Goal: Transaction & Acquisition: Purchase product/service

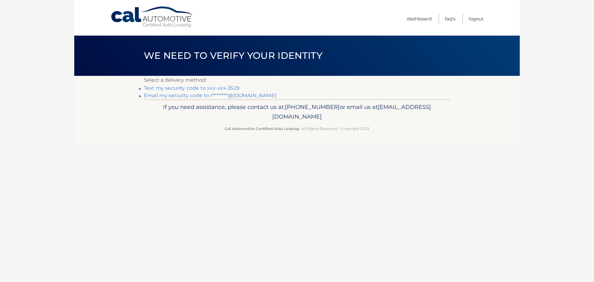
click at [211, 89] on link "Text my security code to xxx-xxx-3529" at bounding box center [192, 88] width 96 height 6
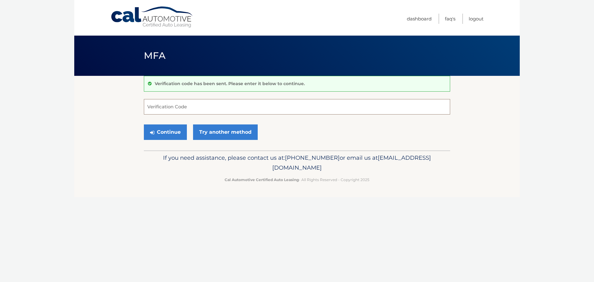
click at [191, 108] on input "Verification Code" at bounding box center [297, 106] width 306 height 15
type input "035185"
click at [144, 124] on button "Continue" at bounding box center [165, 131] width 43 height 15
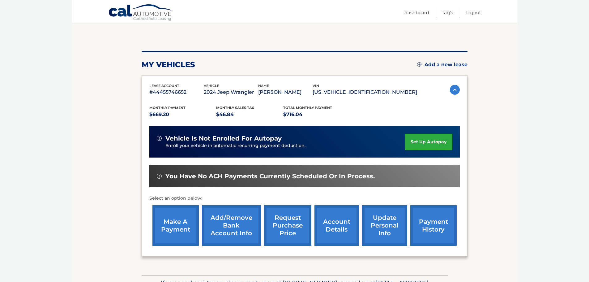
scroll to position [62, 0]
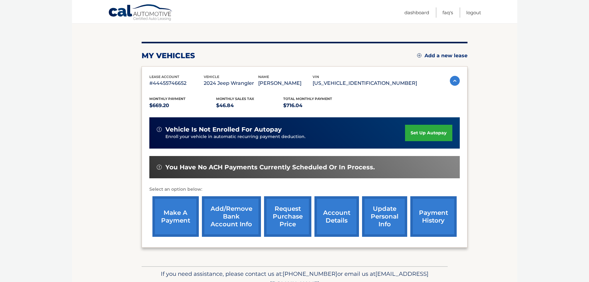
click at [182, 215] on link "make a payment" at bounding box center [175, 216] width 46 height 40
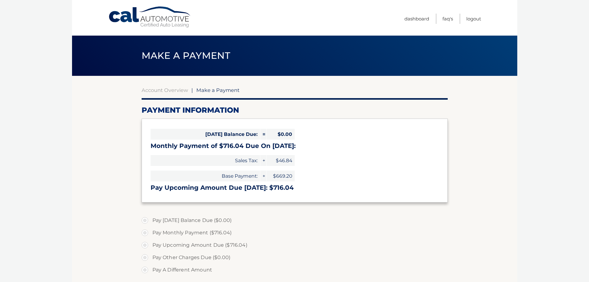
select select "OGE0ZjdlOTQtMzZlZS00NDc0LWJjNGYtNDBlZjQ2NjUxMWQy"
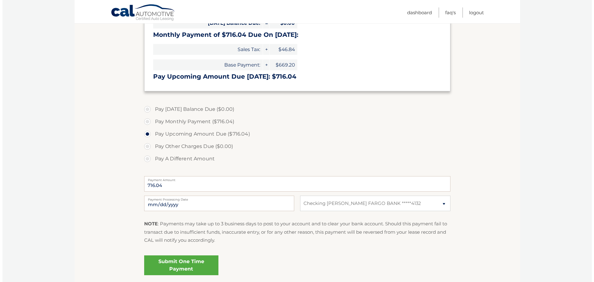
scroll to position [124, 0]
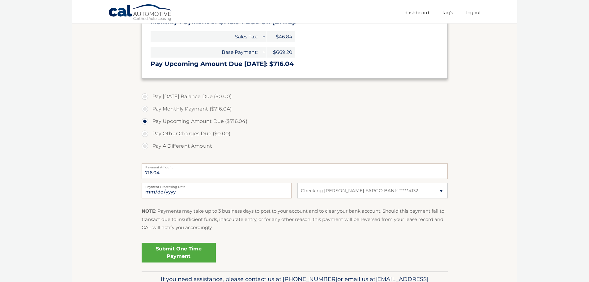
click at [181, 253] on link "Submit One Time Payment" at bounding box center [179, 252] width 74 height 20
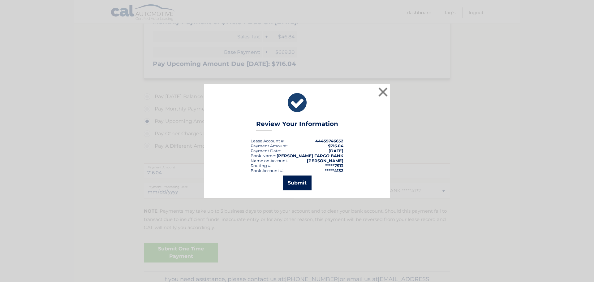
click at [301, 183] on button "Submit" at bounding box center [297, 182] width 29 height 15
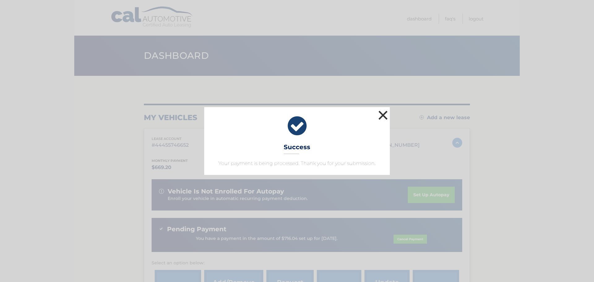
click at [380, 113] on button "×" at bounding box center [383, 115] width 12 height 12
